Goal: Transaction & Acquisition: Purchase product/service

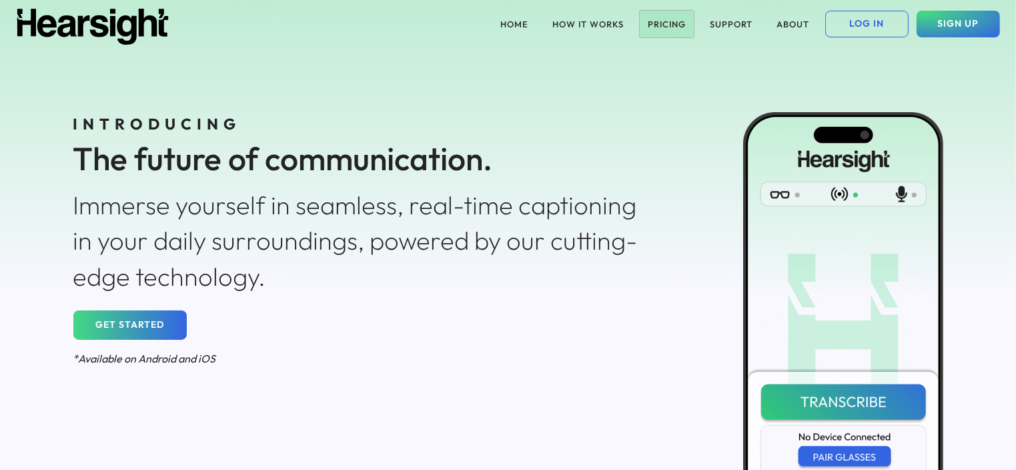
click at [675, 21] on button "PRICING" at bounding box center [667, 24] width 54 height 27
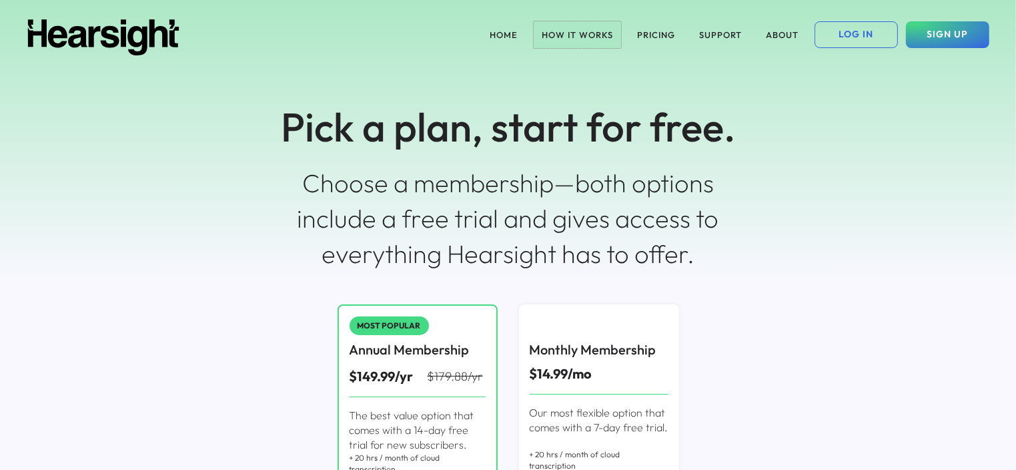
click at [572, 35] on button "HOW IT WORKS" at bounding box center [577, 34] width 87 height 27
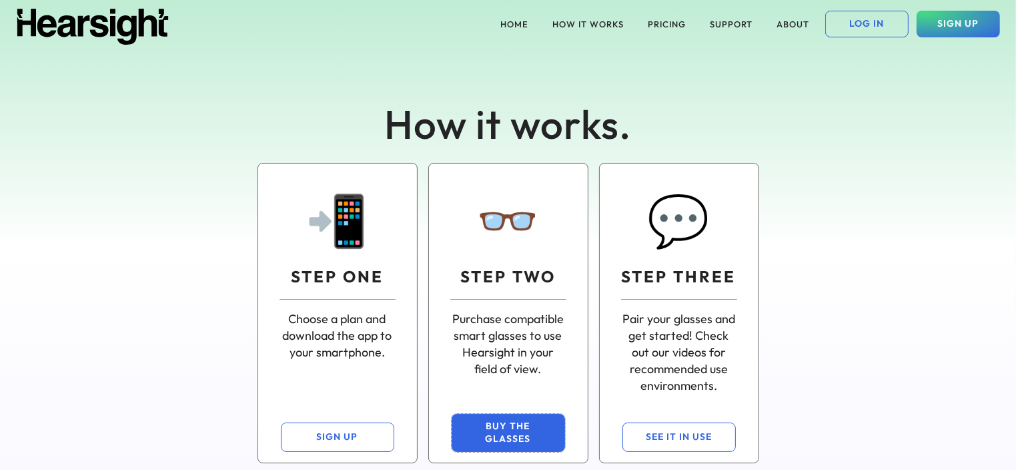
click at [498, 437] on button "BUY THE GLASSES" at bounding box center [508, 433] width 113 height 38
